Goal: Connect with others: Connect with others

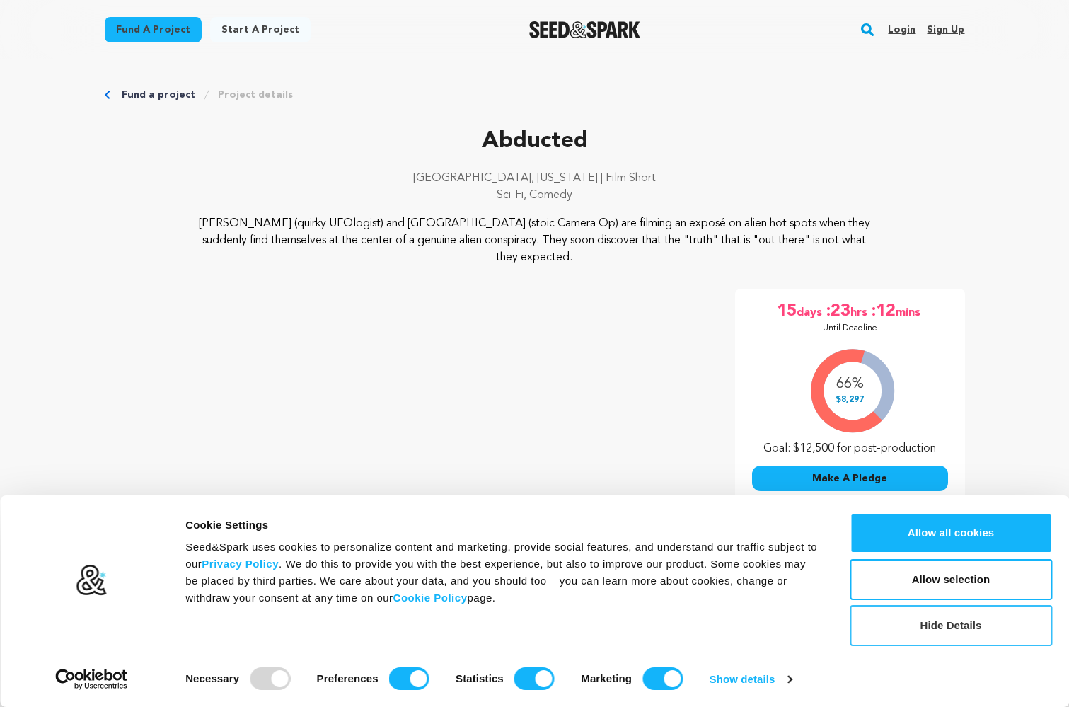
click at [949, 632] on button "Hide Details" at bounding box center [951, 625] width 202 height 41
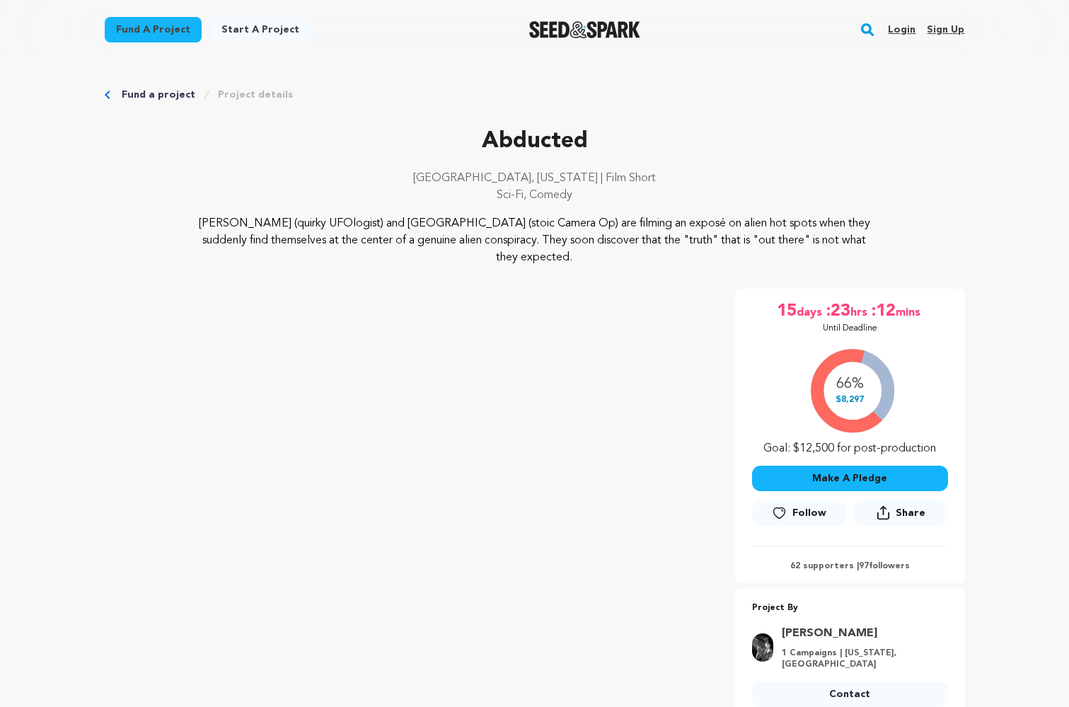
click at [806, 506] on span "Follow" at bounding box center [810, 513] width 34 height 14
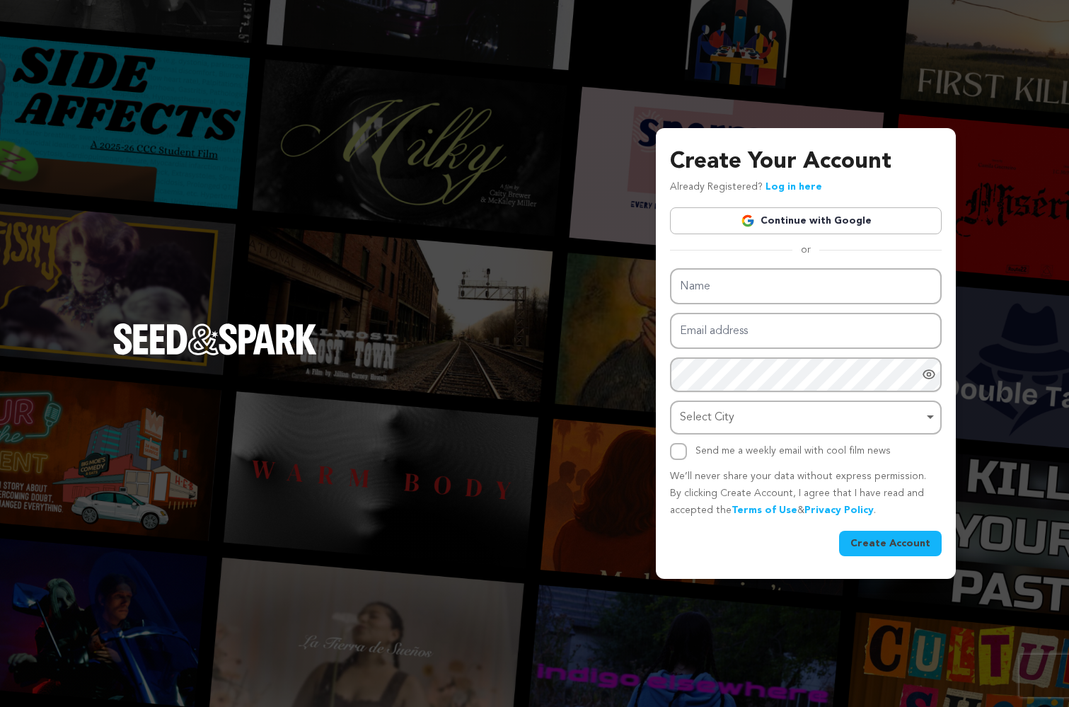
click at [816, 231] on link "Continue with Google" at bounding box center [806, 220] width 272 height 27
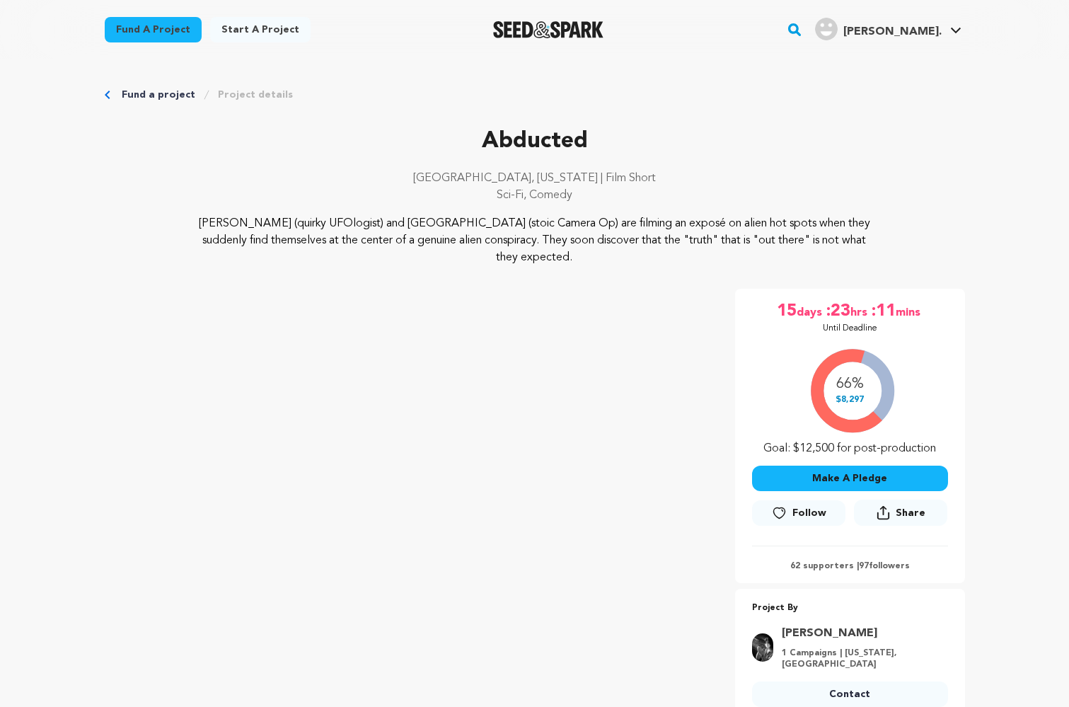
click at [802, 506] on span "Follow" at bounding box center [810, 513] width 34 height 14
